Goal: Information Seeking & Learning: Learn about a topic

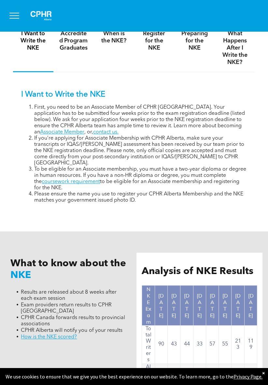
scroll to position [478, 0]
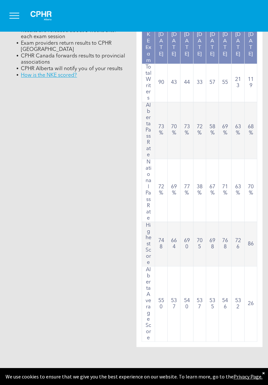
click at [225, 313] on td "546" at bounding box center [225, 303] width 13 height 75
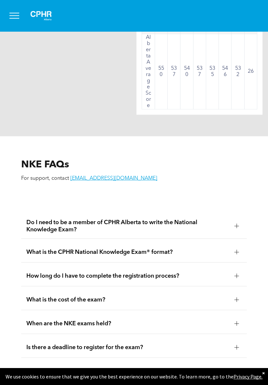
scroll to position [977, 0]
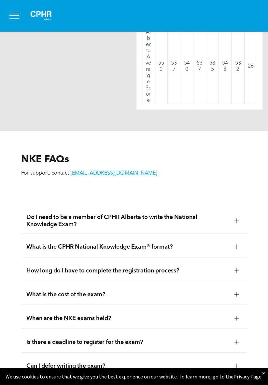
click at [217, 291] on span "What is the cost of the exam?" at bounding box center [127, 294] width 203 height 7
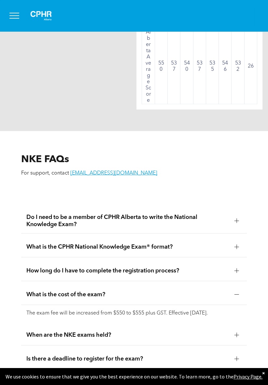
click at [237, 292] on div at bounding box center [237, 294] width 0 height 5
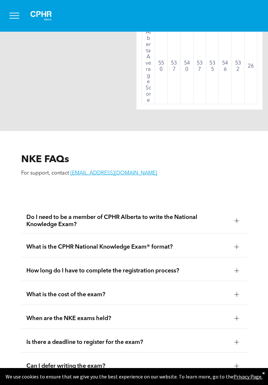
click at [233, 267] on div at bounding box center [237, 271] width 10 height 10
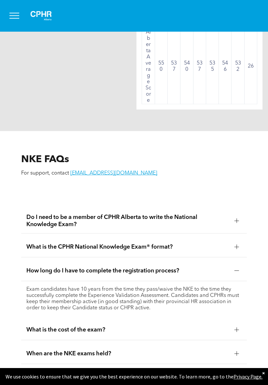
click at [231, 268] on div "How long do I have to complete the registration process?" at bounding box center [134, 270] width 226 height 21
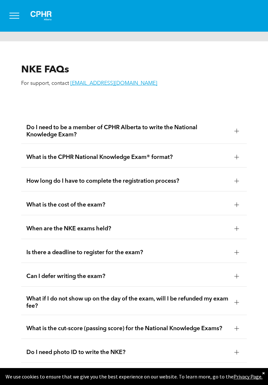
scroll to position [1066, 0]
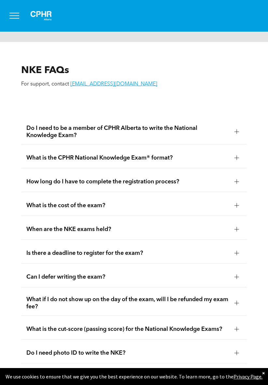
click at [237, 227] on div at bounding box center [237, 229] width 10 height 10
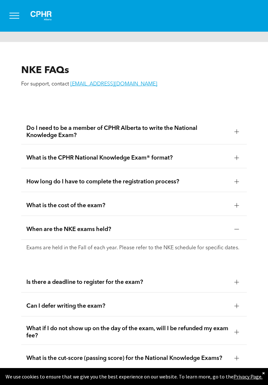
click at [237, 228] on div at bounding box center [237, 229] width 10 height 10
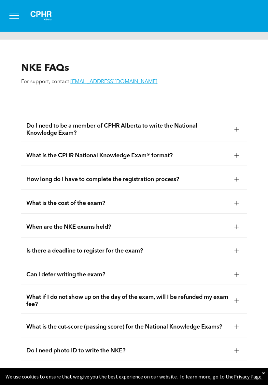
scroll to position [1070, 0]
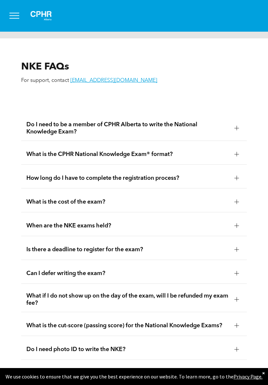
click at [232, 244] on div at bounding box center [237, 249] width 10 height 10
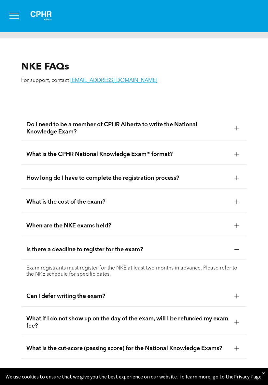
click at [235, 247] on div at bounding box center [237, 249] width 5 height 5
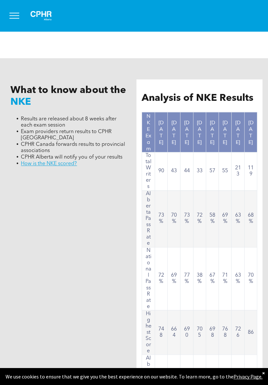
scroll to position [456, 0]
